Goal: Check status: Check status

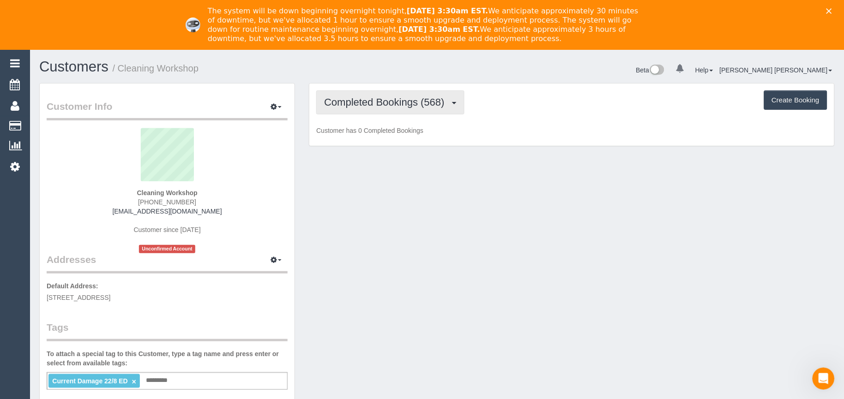
click at [401, 98] on span "Completed Bookings (568)" at bounding box center [386, 102] width 125 height 12
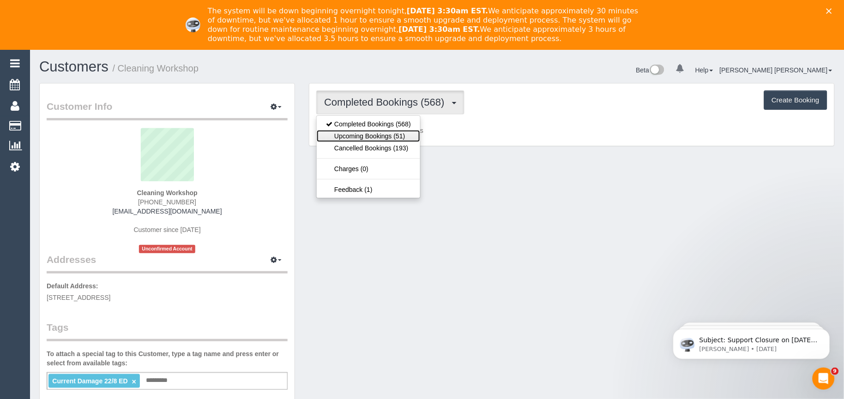
click at [393, 139] on link "Upcoming Bookings (51)" at bounding box center [368, 136] width 103 height 12
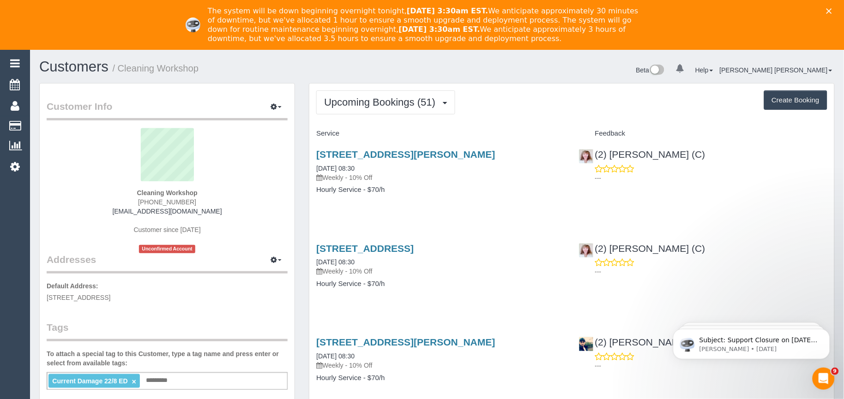
click at [832, 12] on polygon "Close" at bounding box center [829, 11] width 6 height 6
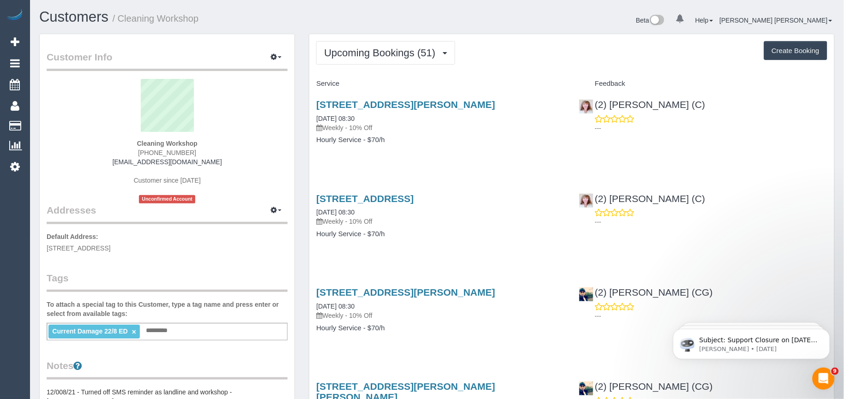
click at [473, 140] on h4 "Hourly Service - $70/h" at bounding box center [440, 140] width 248 height 8
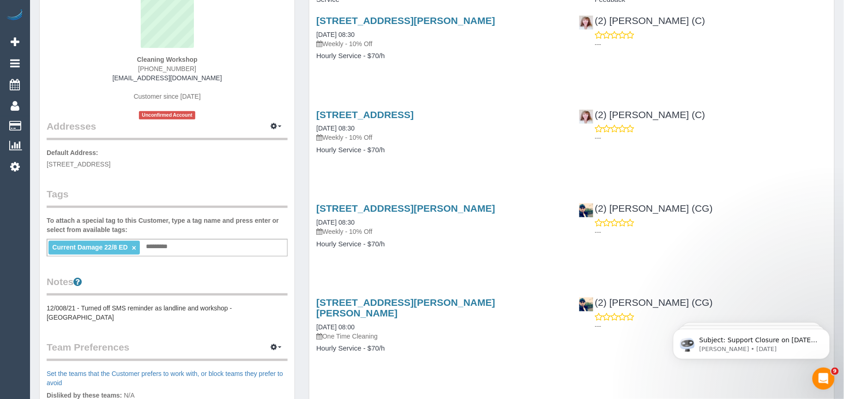
scroll to position [102, 0]
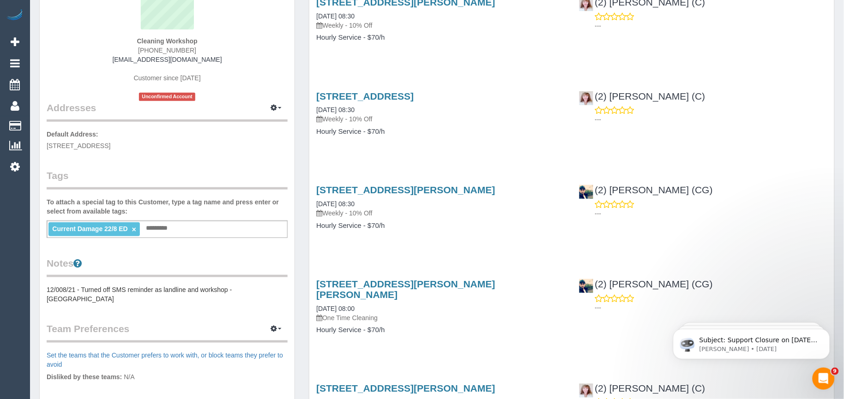
click at [428, 313] on p "One Time Cleaning" at bounding box center [440, 317] width 248 height 9
click at [444, 233] on div "[STREET_ADDRESS][PERSON_NAME] [DATE] 08:30 Weekly - 10% Off Hourly Service - $7…" at bounding box center [440, 212] width 262 height 71
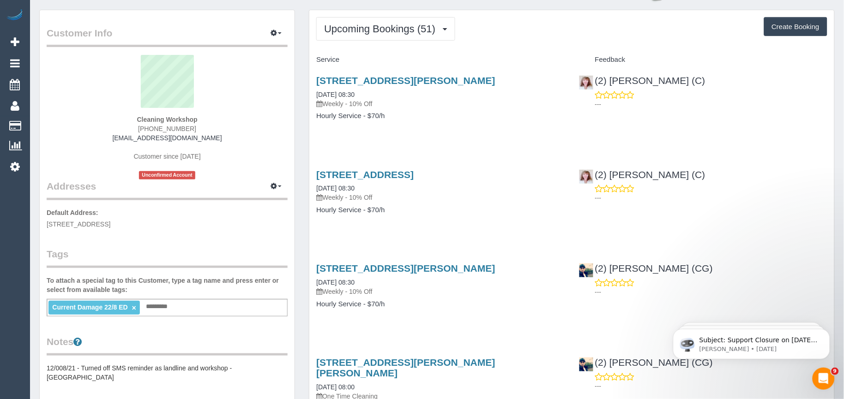
scroll to position [0, 0]
